Goal: Transaction & Acquisition: Download file/media

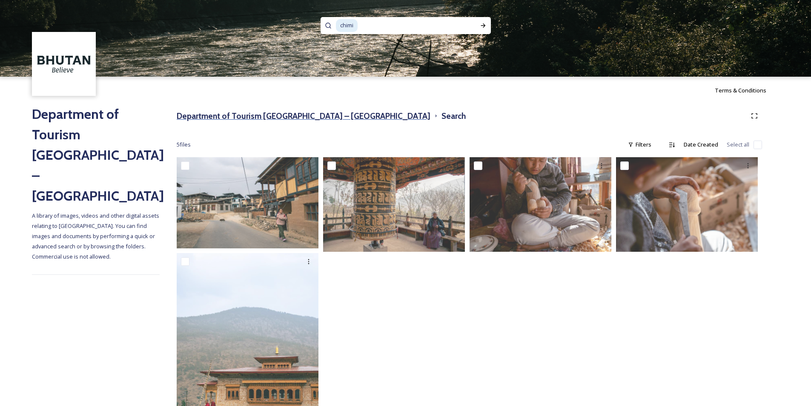
click at [257, 118] on h3 "Department of Tourism [GEOGRAPHIC_DATA] – [GEOGRAPHIC_DATA]" at bounding box center [304, 116] width 254 height 12
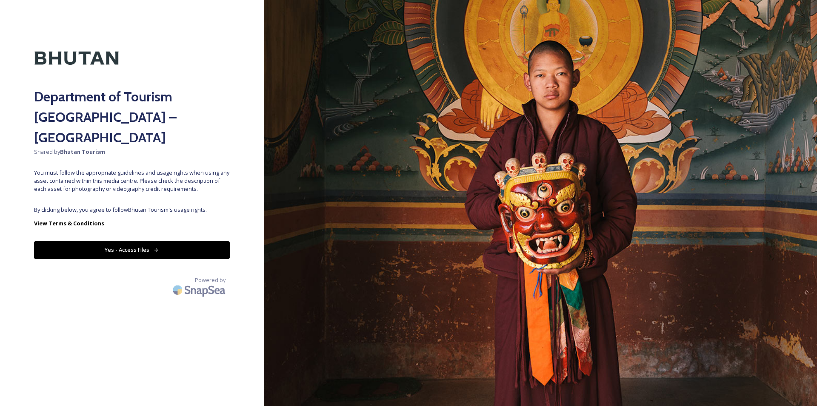
drag, startPoint x: 132, startPoint y: 179, endPoint x: 229, endPoint y: 172, distance: 96.4
click at [135, 241] on button "Yes - Access Files" at bounding box center [132, 249] width 196 height 17
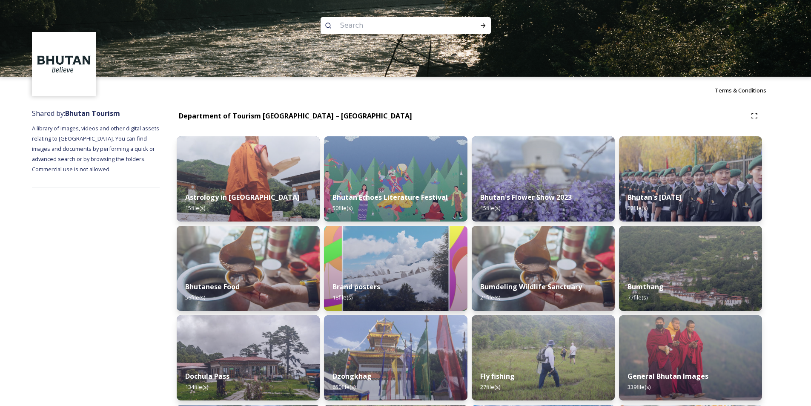
click at [414, 25] on input at bounding box center [394, 25] width 117 height 19
type input "lawala"
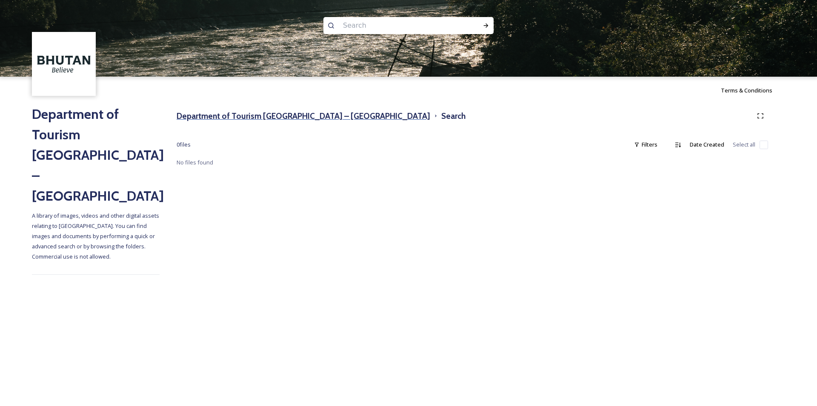
click at [269, 119] on h3 "Department of Tourism [GEOGRAPHIC_DATA] – [GEOGRAPHIC_DATA]" at bounding box center [304, 116] width 254 height 12
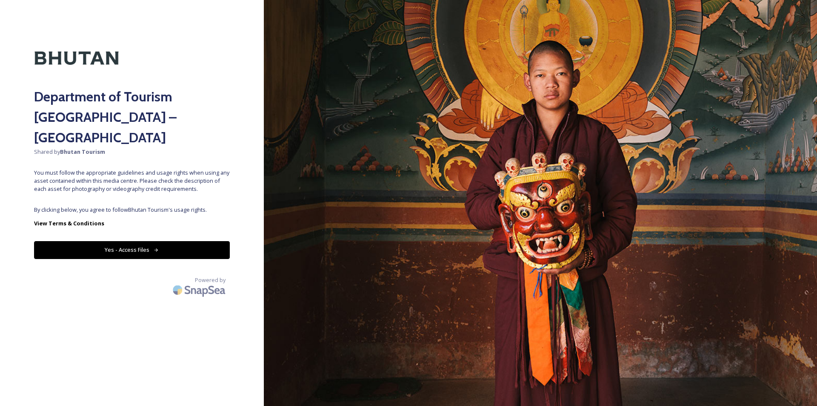
drag, startPoint x: 127, startPoint y: 224, endPoint x: 154, endPoint y: 211, distance: 29.9
click at [128, 241] on button "Yes - Access Files" at bounding box center [132, 249] width 196 height 17
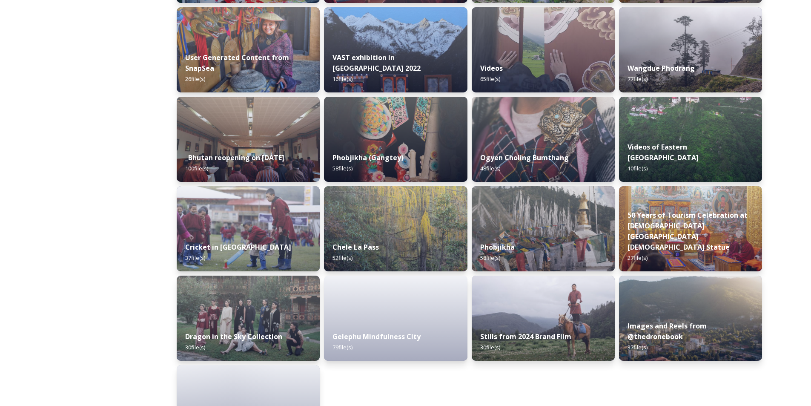
scroll to position [986, 0]
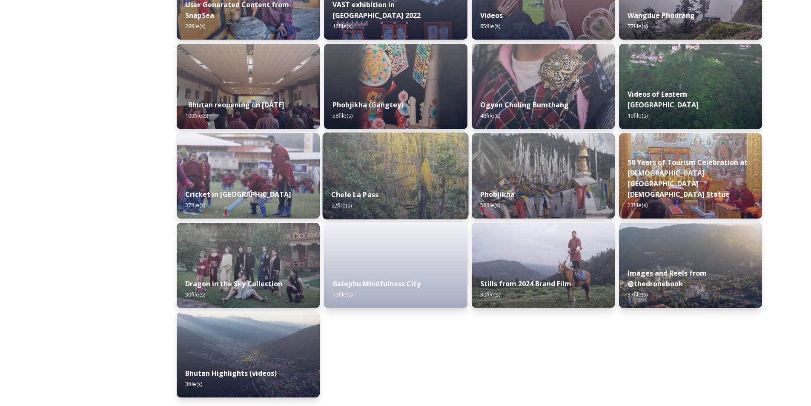
click at [359, 188] on div "Chele La Pass 52 file(s)" at bounding box center [396, 199] width 146 height 39
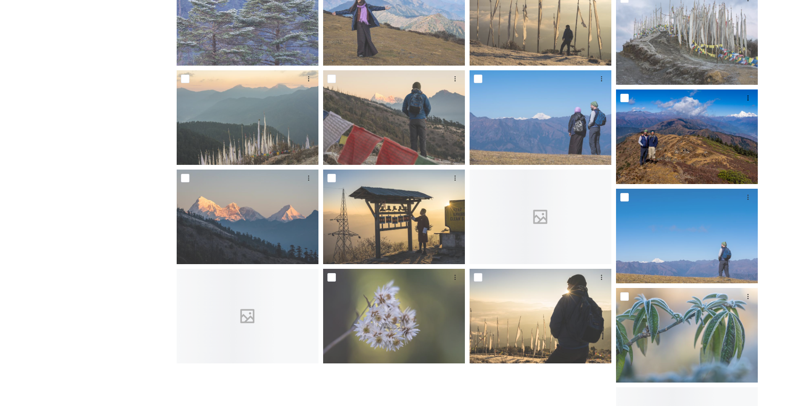
scroll to position [1135, 0]
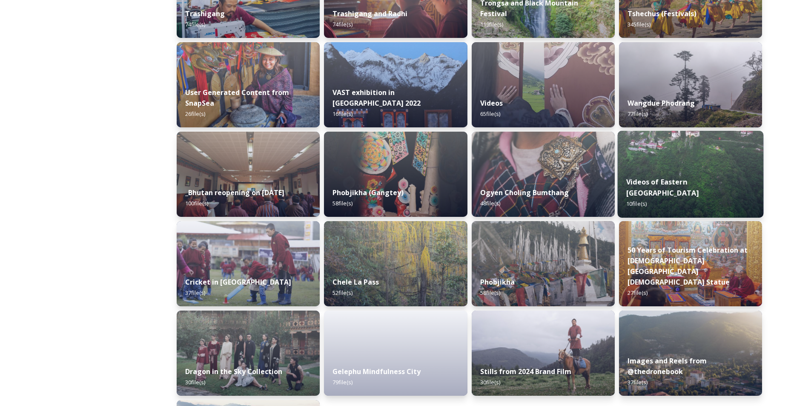
scroll to position [986, 0]
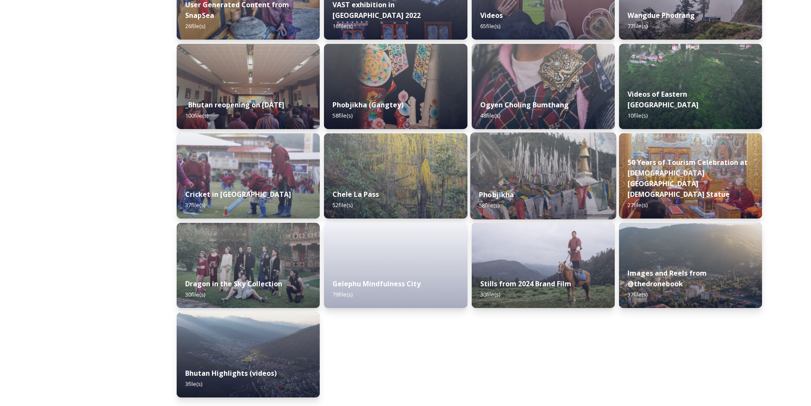
click at [520, 188] on div "Phobjikha 58 file(s)" at bounding box center [543, 199] width 146 height 39
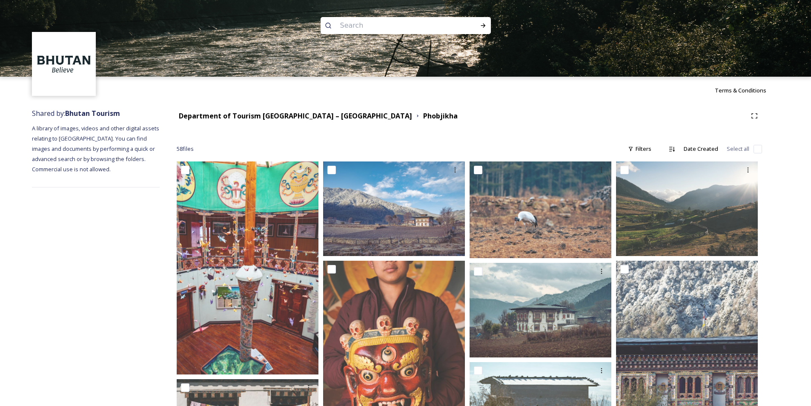
click at [371, 27] on input at bounding box center [394, 25] width 117 height 19
type input "prayer flag"
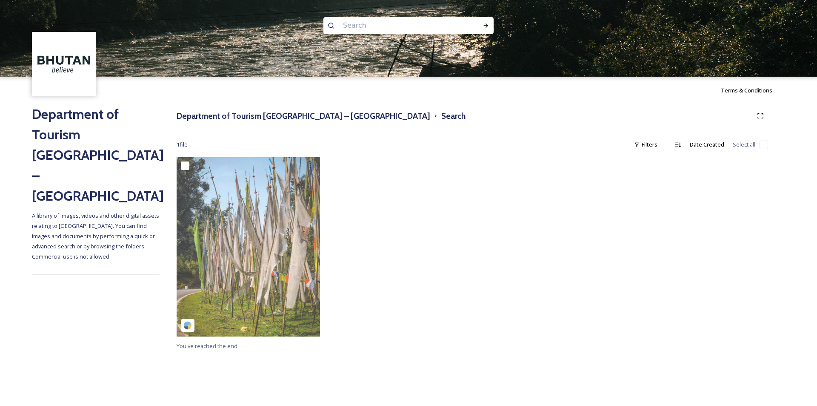
click at [372, 27] on input at bounding box center [397, 25] width 117 height 19
type input "rinpung"
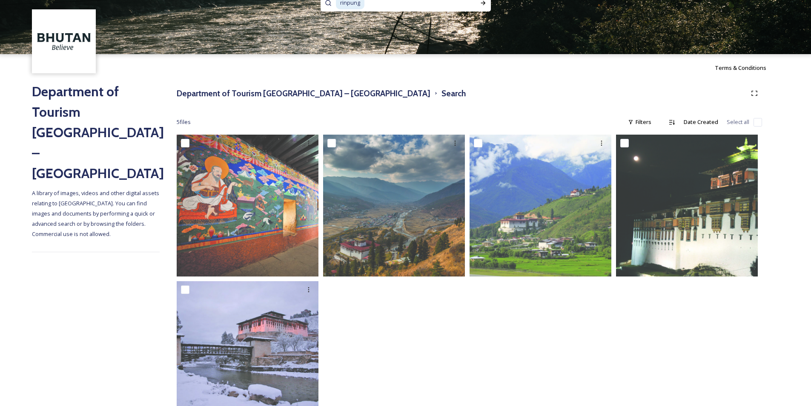
scroll to position [58, 0]
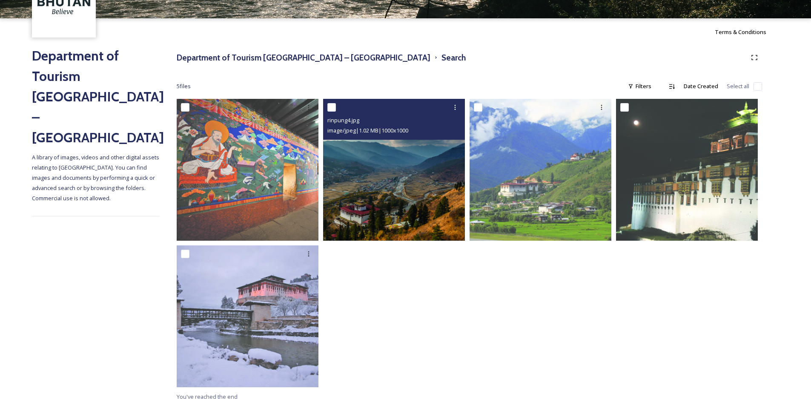
click at [330, 106] on input "checkbox" at bounding box center [331, 107] width 9 height 9
checkbox input "true"
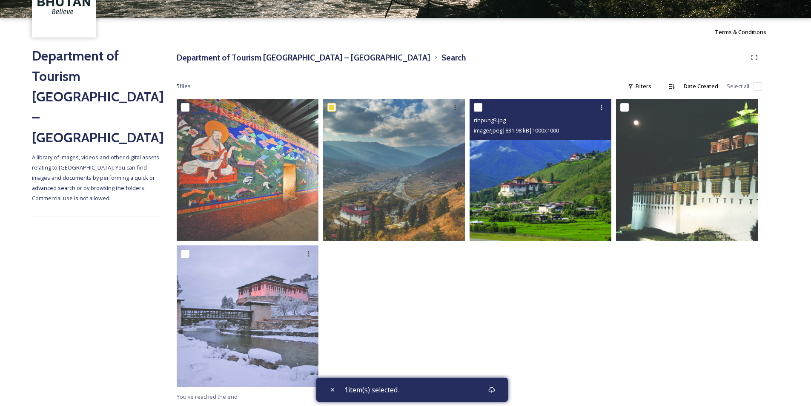
click at [481, 108] on input "checkbox" at bounding box center [478, 107] width 9 height 9
checkbox input "true"
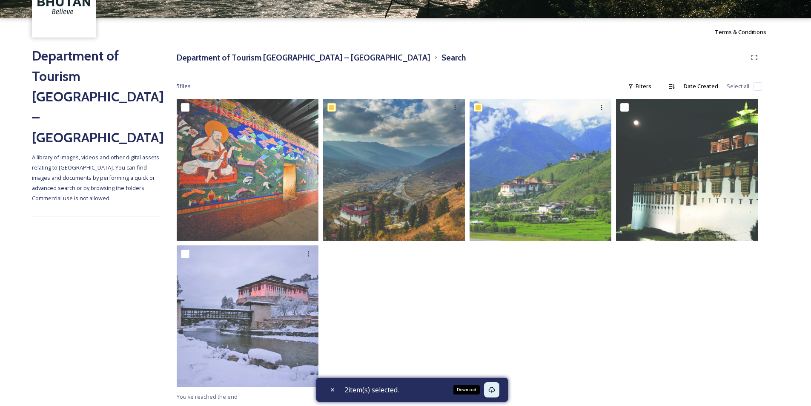
click at [494, 388] on icon at bounding box center [491, 389] width 6 height 6
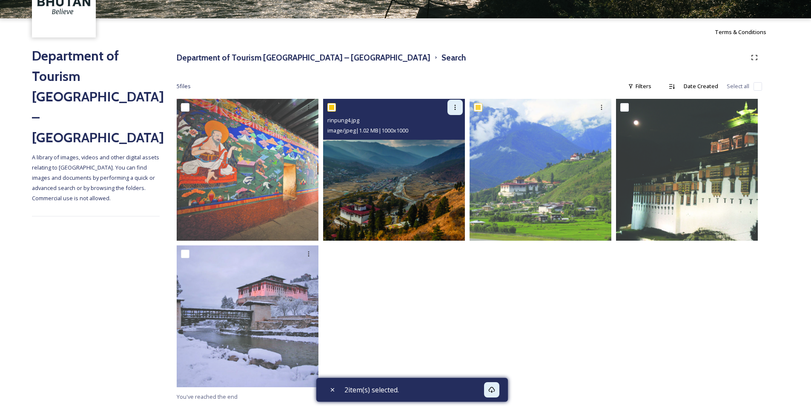
click at [453, 106] on icon at bounding box center [454, 107] width 7 height 7
click at [443, 123] on span "View File" at bounding box center [443, 126] width 22 height 8
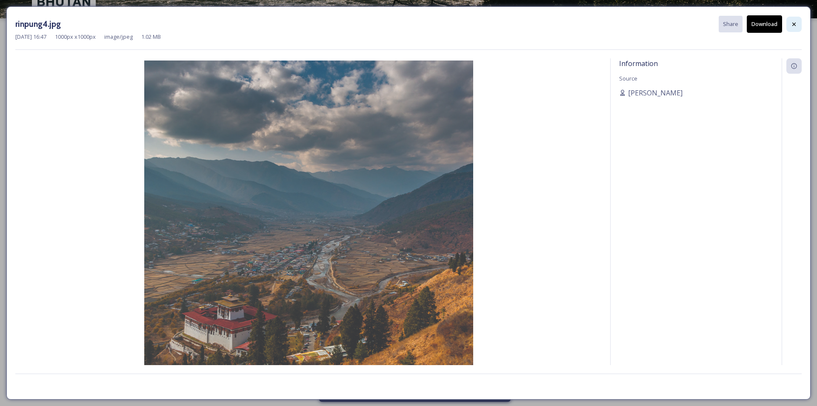
click at [794, 23] on icon at bounding box center [794, 24] width 7 height 7
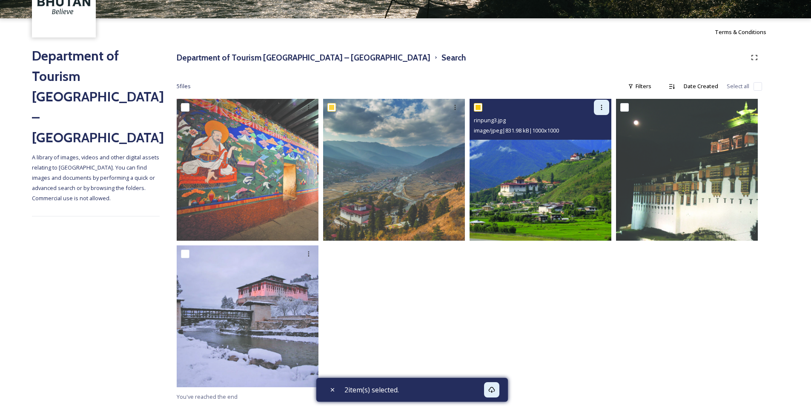
click at [600, 106] on icon at bounding box center [601, 107] width 7 height 7
click at [589, 125] on span "View File" at bounding box center [589, 126] width 22 height 8
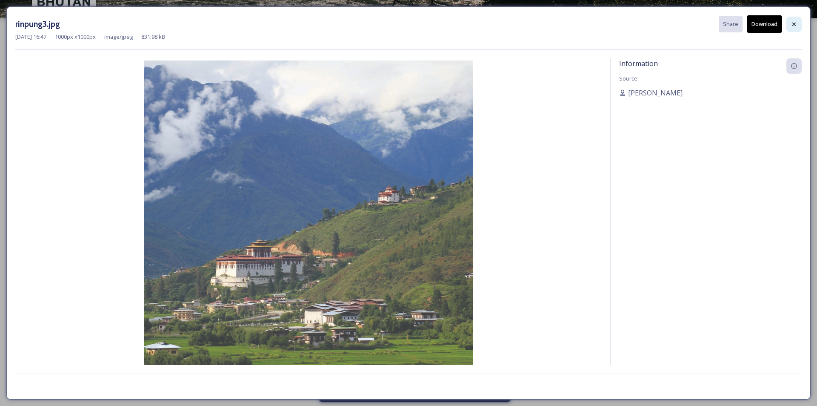
click at [793, 24] on icon at bounding box center [794, 24] width 7 height 7
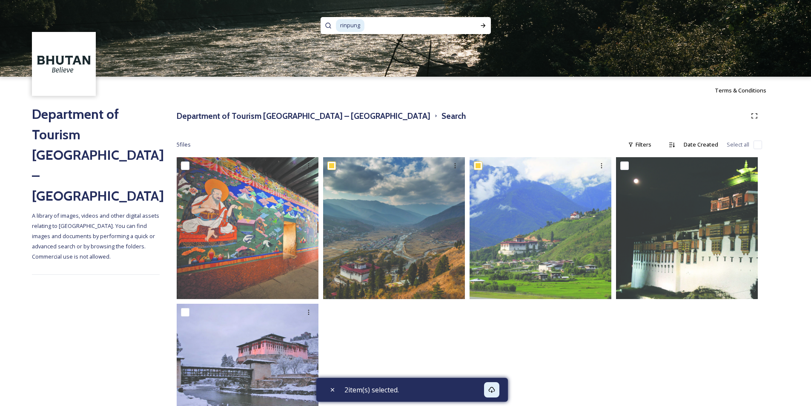
click at [350, 26] on span "rinpung" at bounding box center [350, 25] width 29 height 12
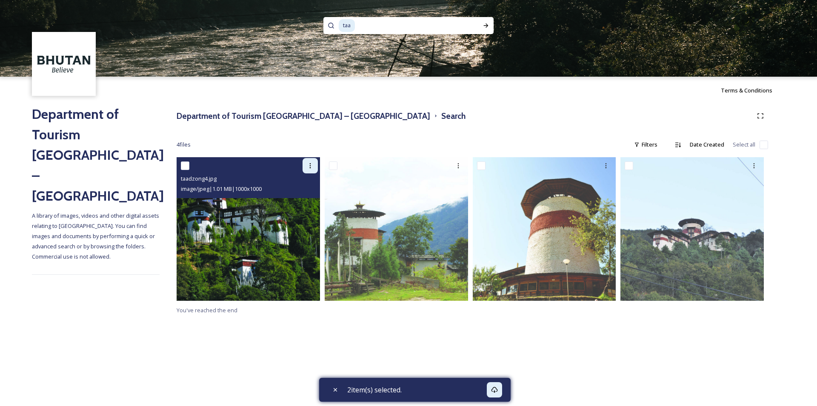
click at [310, 168] on icon at bounding box center [309, 165] width 1 height 5
click at [304, 184] on span "View File" at bounding box center [298, 184] width 22 height 8
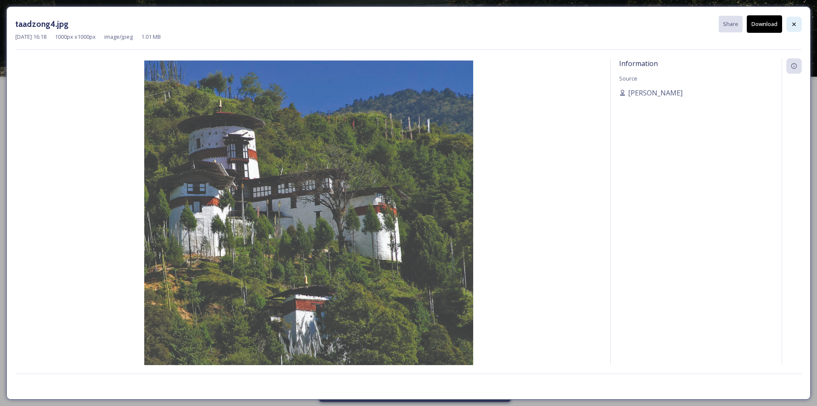
click at [794, 24] on icon at bounding box center [793, 23] width 3 height 3
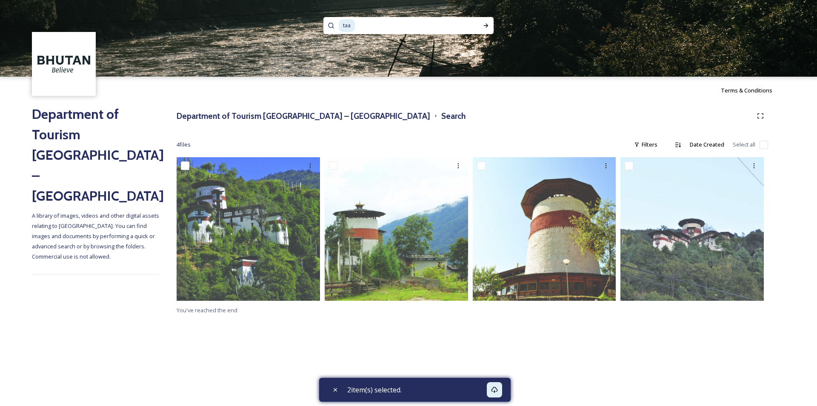
click at [352, 23] on span "taa" at bounding box center [347, 25] width 16 height 12
checkbox input "true"
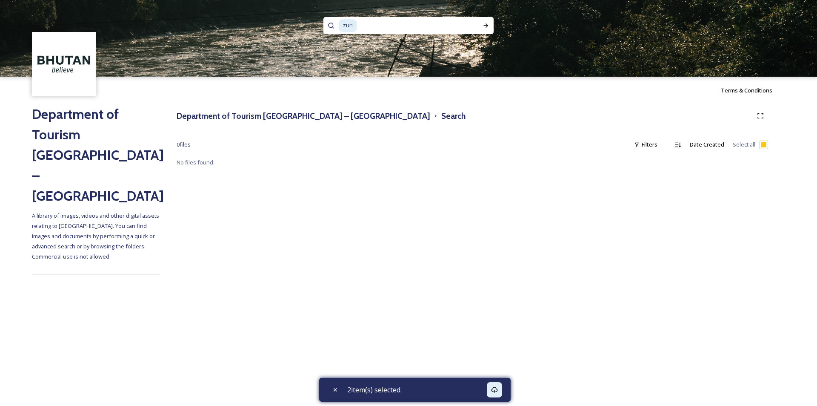
click at [361, 24] on input at bounding box center [411, 25] width 107 height 19
type input "zu"
click at [269, 114] on h3 "Department of Tourism [GEOGRAPHIC_DATA] – [GEOGRAPHIC_DATA]" at bounding box center [304, 116] width 254 height 12
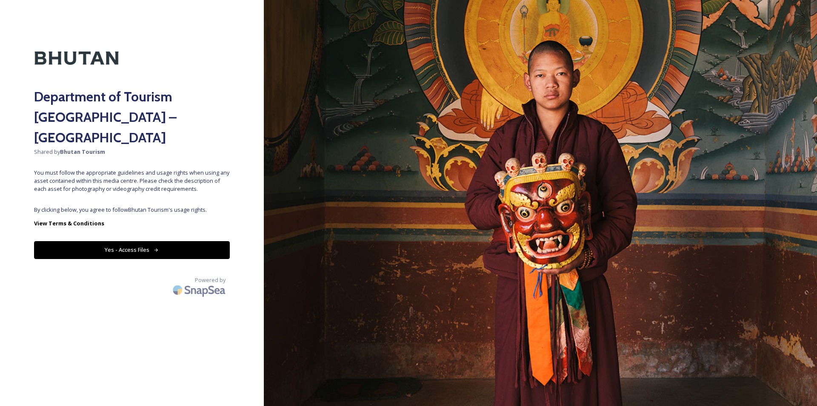
click at [186, 241] on button "Yes - Access Files" at bounding box center [132, 249] width 196 height 17
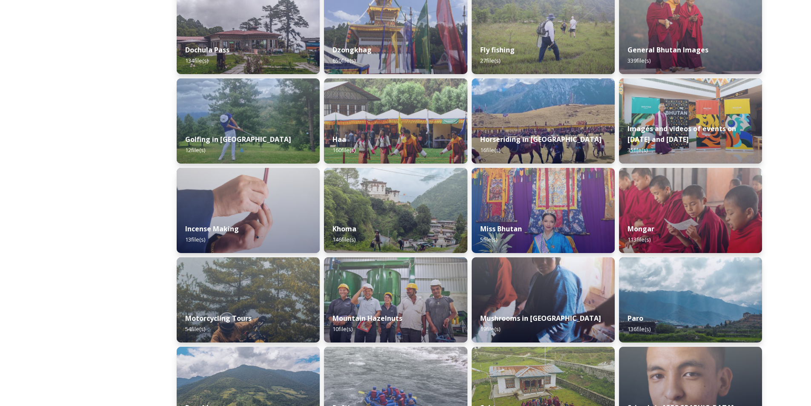
scroll to position [354, 0]
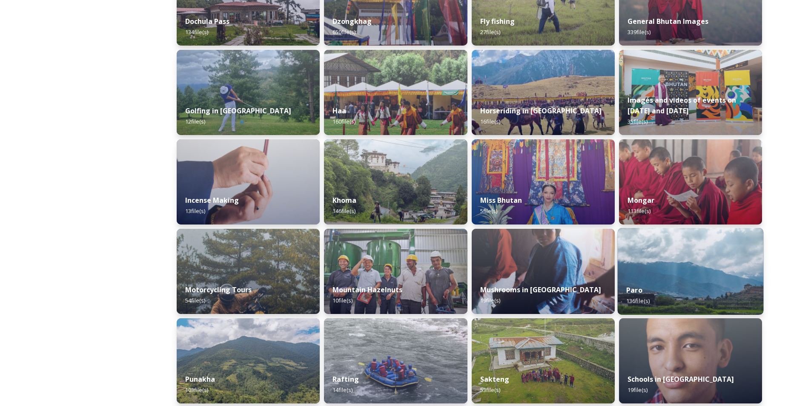
click at [629, 285] on div "Paro 136 file(s)" at bounding box center [690, 295] width 146 height 39
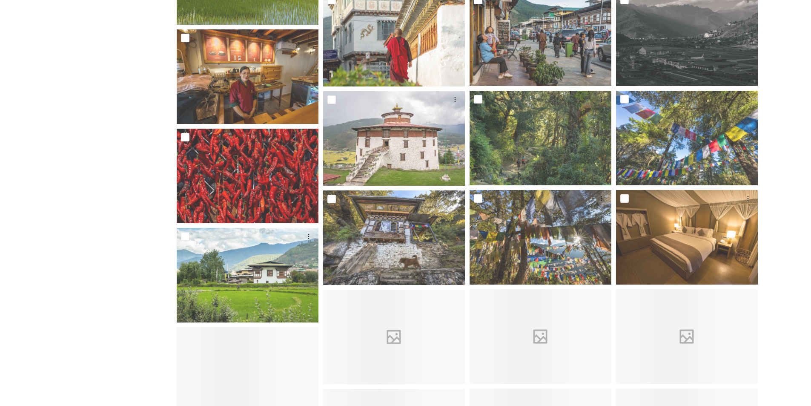
scroll to position [567, 0]
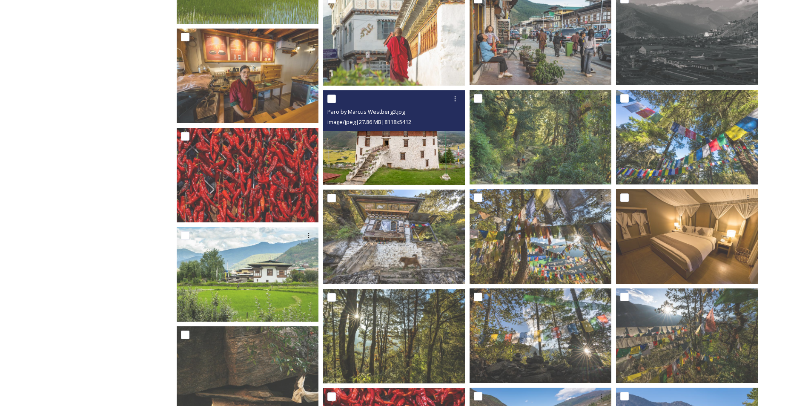
click at [333, 98] on input "checkbox" at bounding box center [331, 98] width 9 height 9
checkbox input "true"
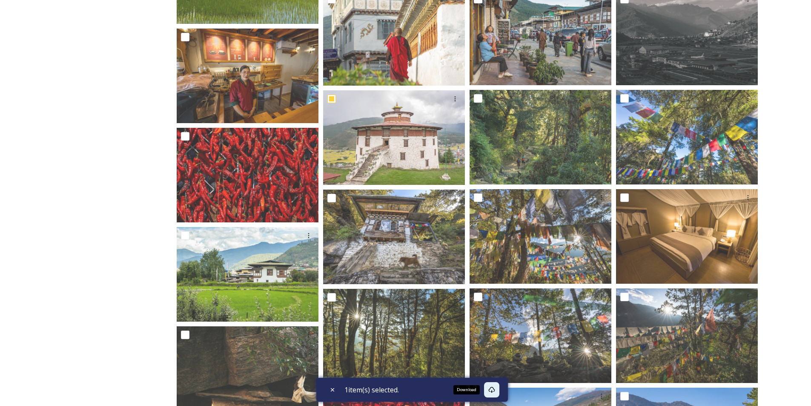
click at [494, 389] on icon at bounding box center [491, 389] width 6 height 6
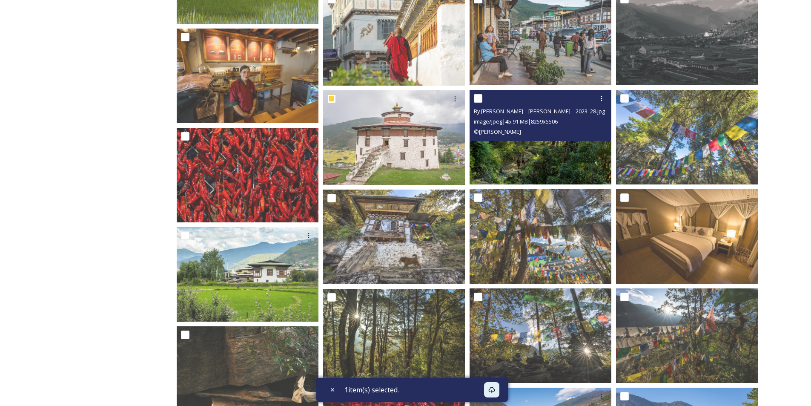
click at [478, 97] on input "checkbox" at bounding box center [478, 98] width 9 height 9
checkbox input "true"
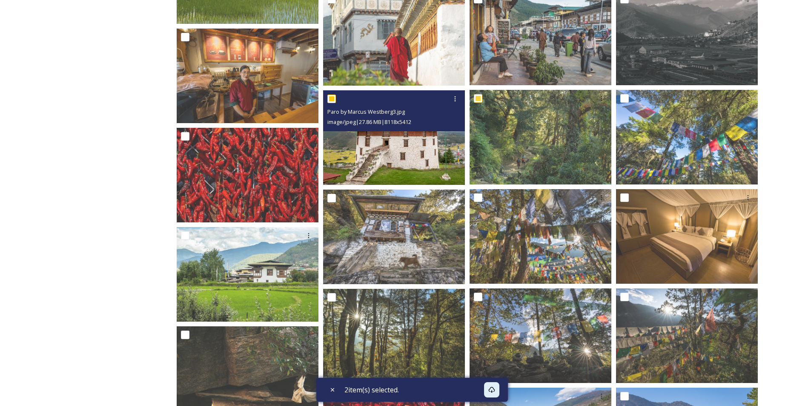
click at [329, 98] on input "checkbox" at bounding box center [331, 98] width 9 height 9
checkbox input "false"
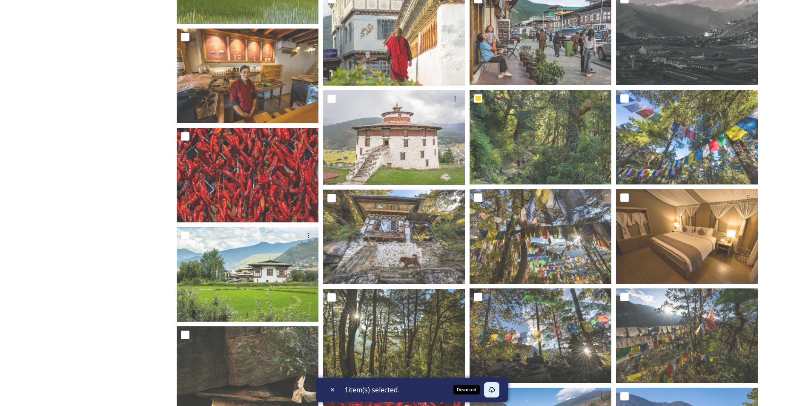
click at [497, 389] on div "Download" at bounding box center [491, 389] width 15 height 15
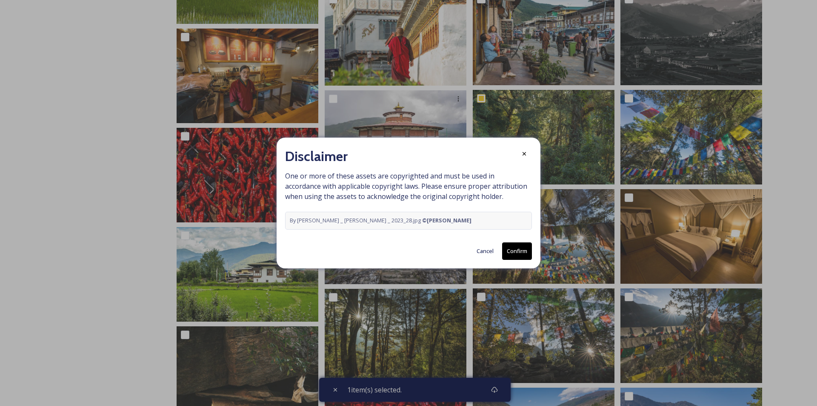
click at [521, 251] on button "Confirm" at bounding box center [517, 250] width 30 height 17
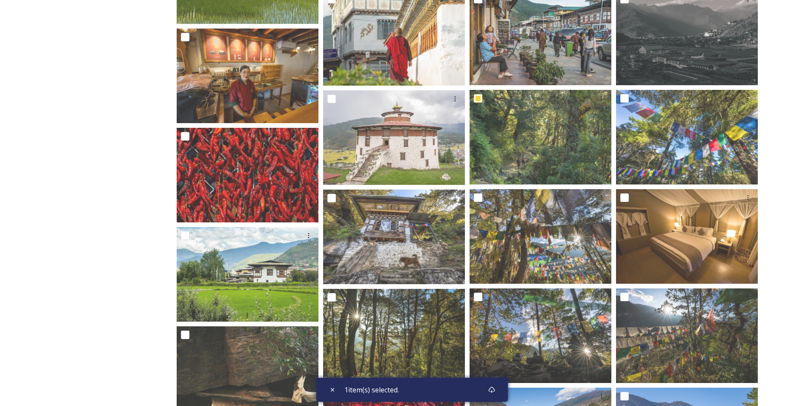
drag, startPoint x: 800, startPoint y: 63, endPoint x: 787, endPoint y: 61, distance: 13.8
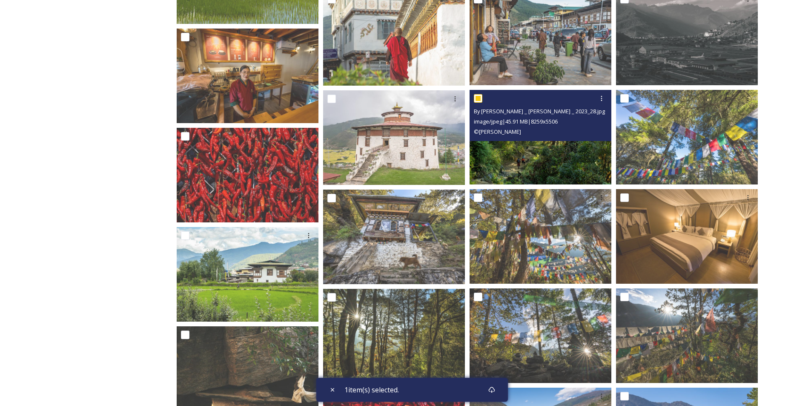
click at [476, 96] on input "checkbox" at bounding box center [478, 98] width 9 height 9
checkbox input "false"
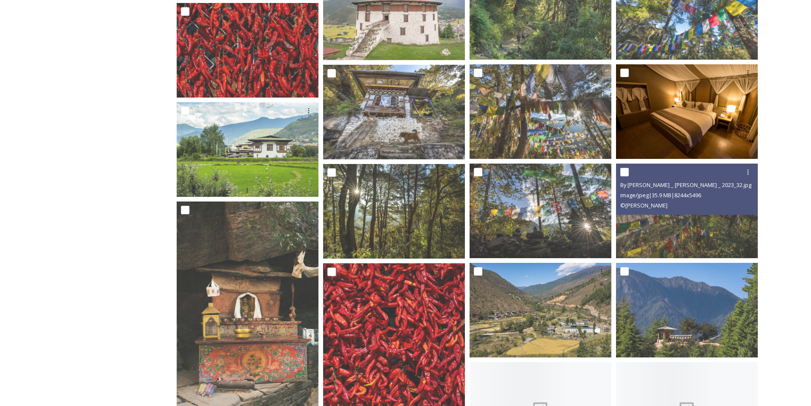
scroll to position [709, 0]
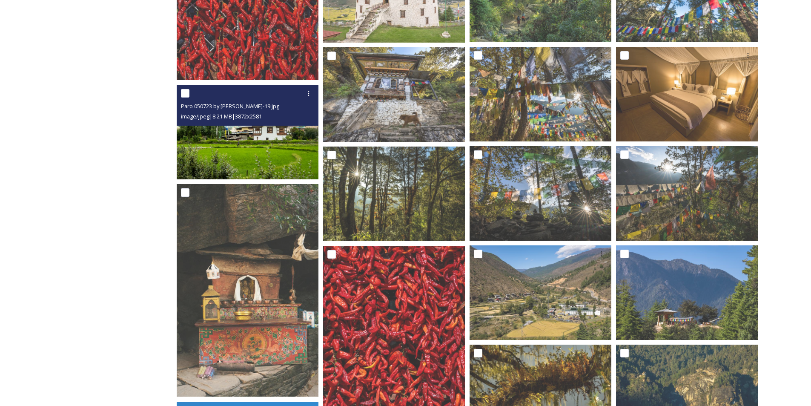
click at [182, 91] on input "checkbox" at bounding box center [185, 93] width 9 height 9
checkbox input "true"
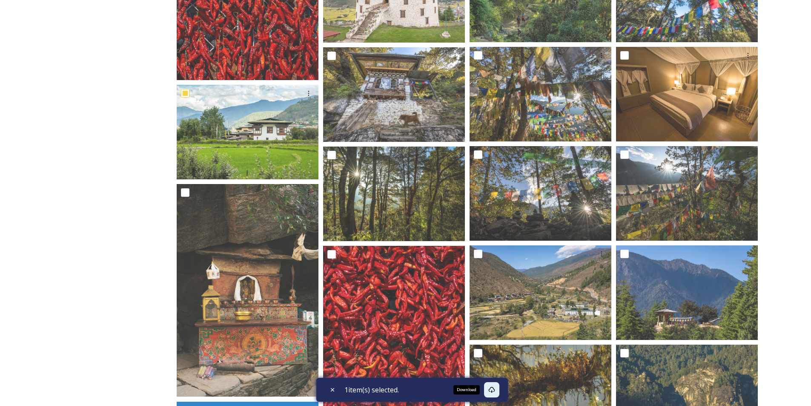
click at [495, 390] on icon at bounding box center [491, 389] width 7 height 7
click at [493, 388] on icon at bounding box center [491, 389] width 7 height 7
click at [494, 391] on icon at bounding box center [491, 389] width 6 height 6
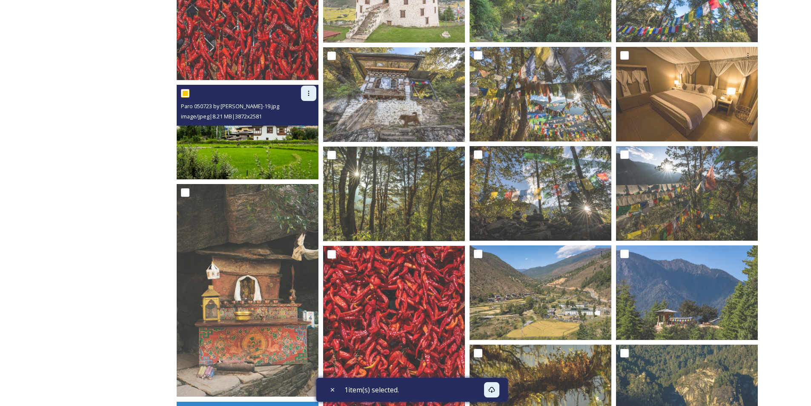
click at [307, 92] on icon at bounding box center [308, 93] width 7 height 7
click at [303, 127] on span "Download" at bounding box center [299, 128] width 26 height 8
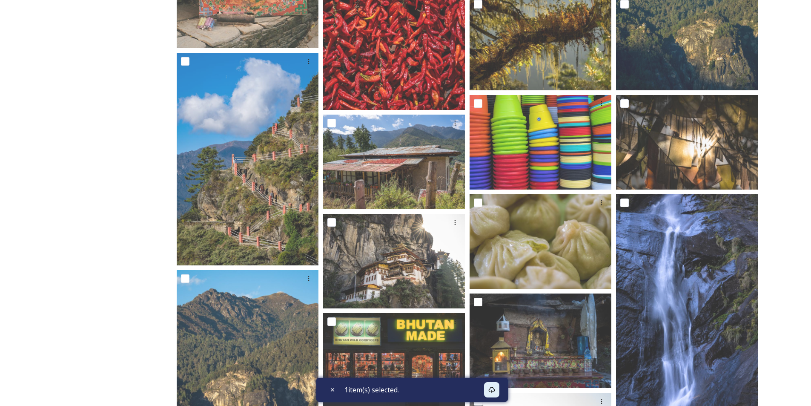
scroll to position [1064, 0]
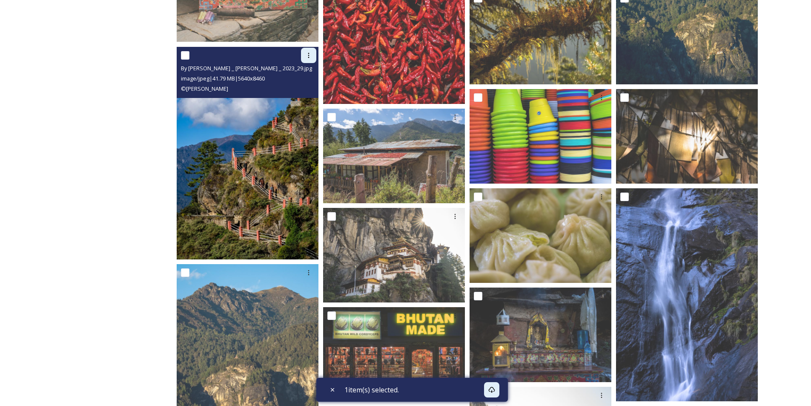
click at [308, 55] on icon at bounding box center [308, 55] width 1 height 5
click at [296, 89] on span "Download" at bounding box center [299, 90] width 26 height 8
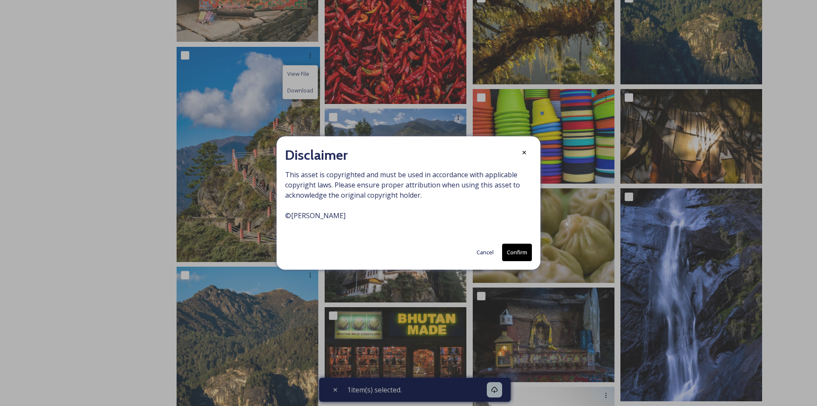
click at [520, 254] on button "Confirm" at bounding box center [517, 251] width 30 height 17
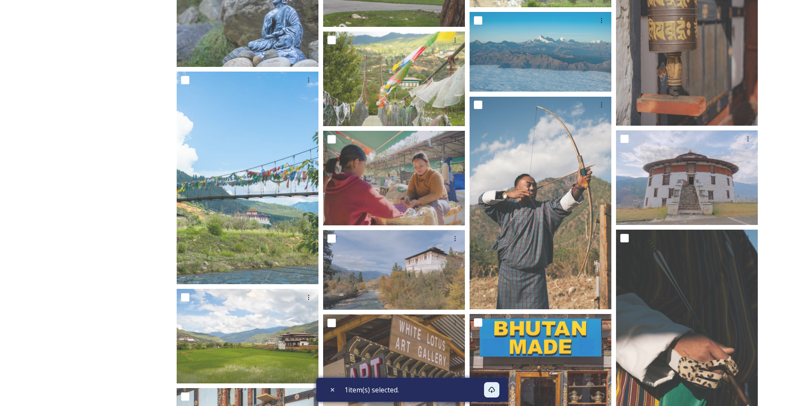
scroll to position [2412, 0]
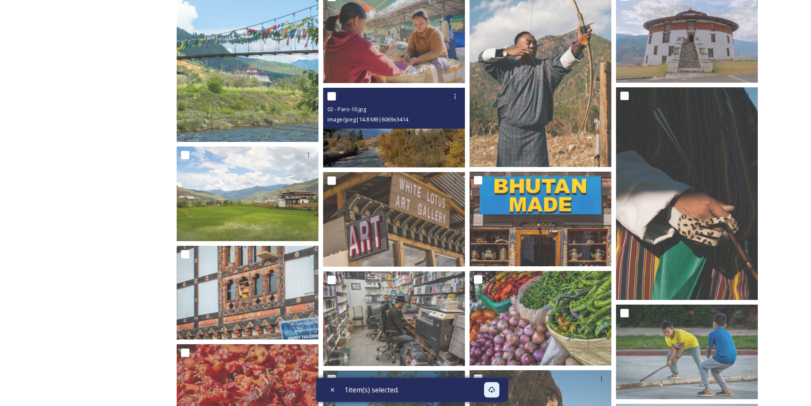
click at [331, 97] on input "checkbox" at bounding box center [331, 96] width 9 height 9
checkbox input "true"
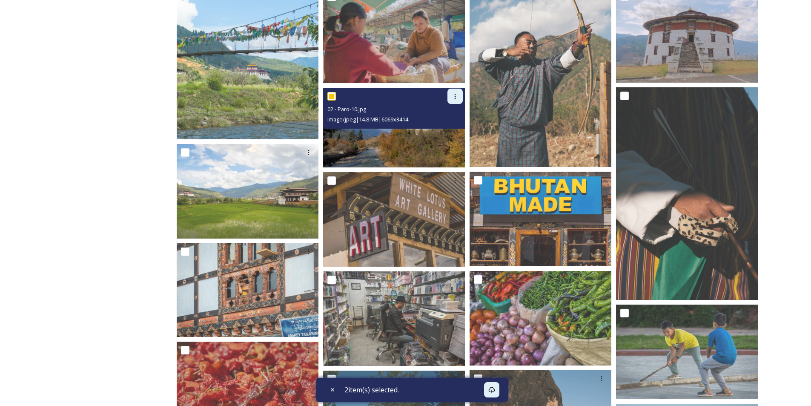
click at [455, 94] on icon at bounding box center [454, 96] width 1 height 5
click at [446, 113] on span "View File" at bounding box center [443, 115] width 22 height 8
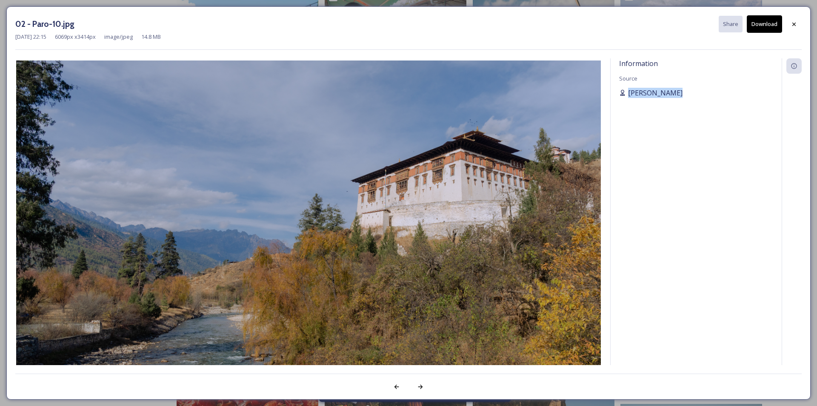
drag, startPoint x: 684, startPoint y: 92, endPoint x: 627, endPoint y: 91, distance: 57.0
click at [627, 91] on div "[PERSON_NAME]" at bounding box center [696, 93] width 154 height 10
copy span "[PERSON_NAME]"
click at [769, 23] on button "Download" at bounding box center [764, 23] width 35 height 17
click at [794, 21] on icon at bounding box center [794, 24] width 7 height 7
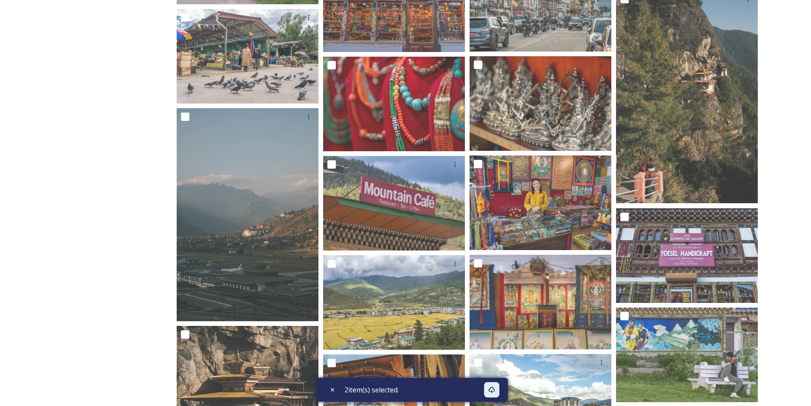
scroll to position [3120, 0]
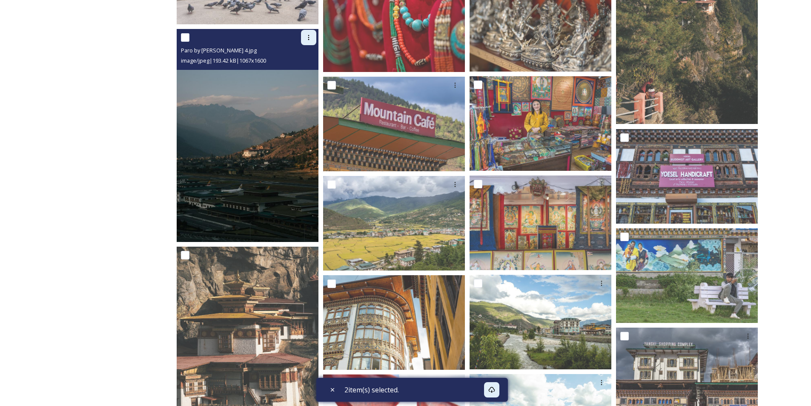
click at [306, 35] on icon at bounding box center [308, 37] width 7 height 7
click at [300, 54] on span "View File" at bounding box center [297, 56] width 22 height 8
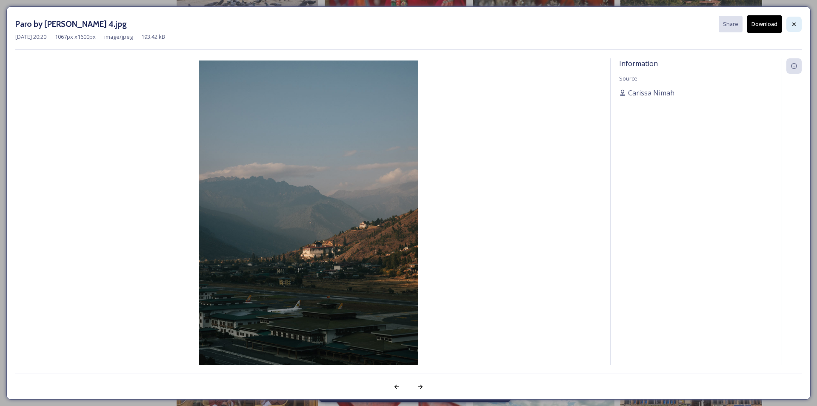
click at [797, 23] on icon at bounding box center [794, 24] width 7 height 7
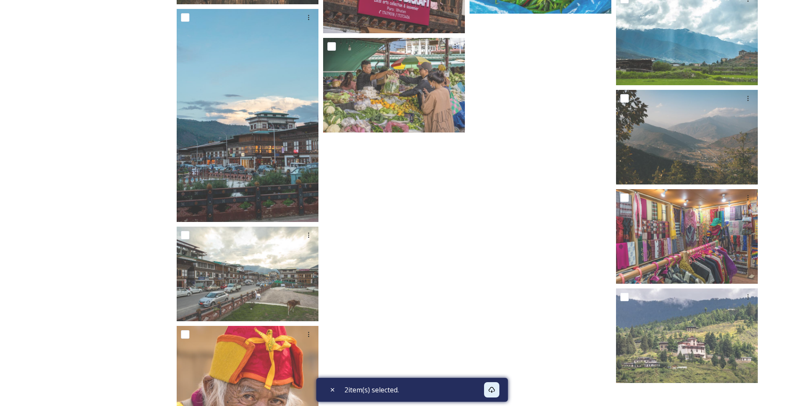
scroll to position [3901, 0]
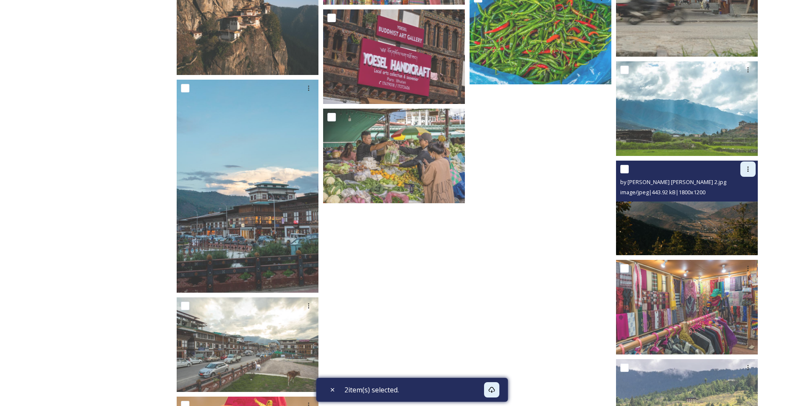
click at [748, 169] on icon at bounding box center [747, 168] width 1 height 5
click at [740, 203] on span "Download" at bounding box center [738, 204] width 26 height 8
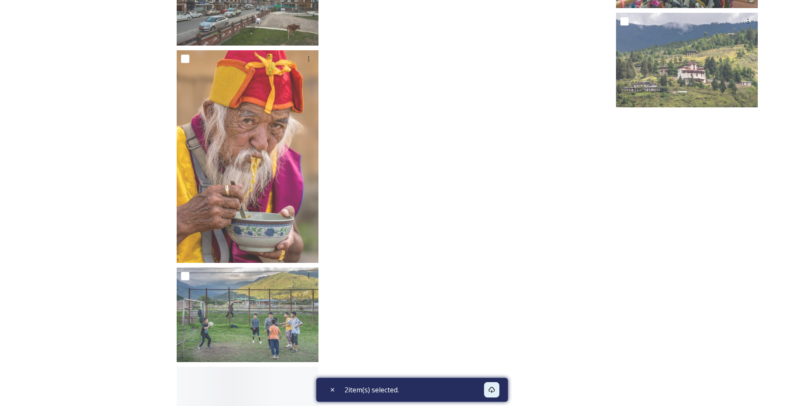
scroll to position [4255, 0]
